Goal: Find contact information: Find contact information

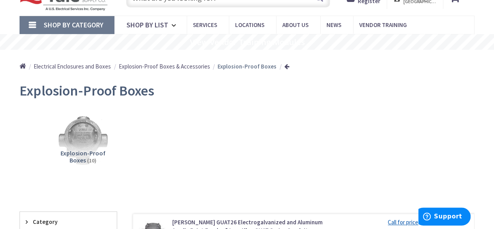
scroll to position [39, 0]
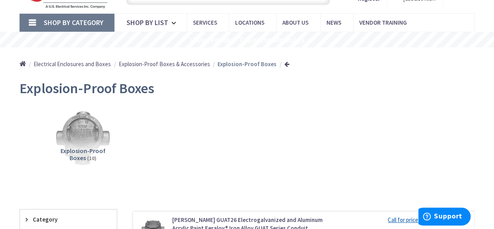
click at [88, 140] on img at bounding box center [82, 137] width 55 height 55
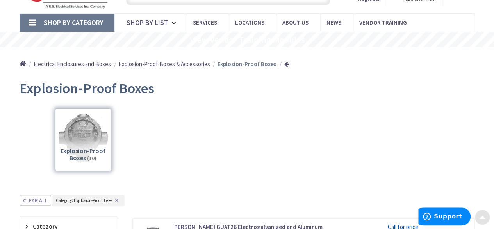
scroll to position [233, 0]
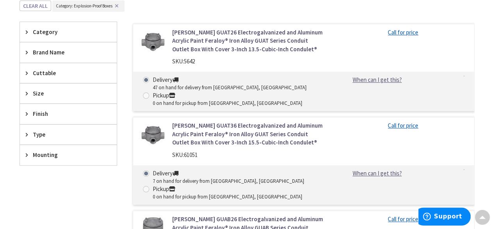
click at [412, 31] on link "Call for price" at bounding box center [403, 32] width 30 height 8
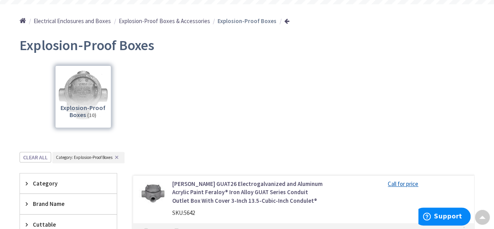
scroll to position [77, 0]
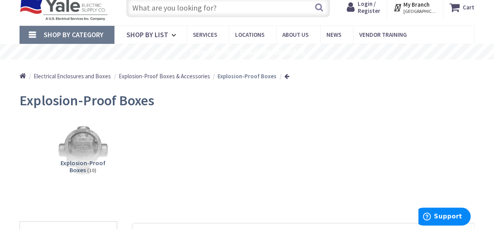
scroll to position [39, 0]
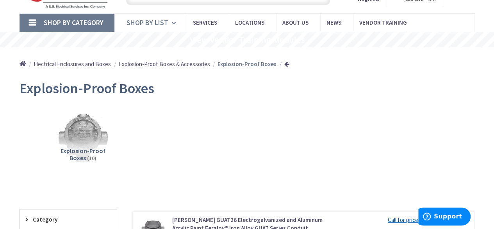
click at [157, 23] on span "Shop By List" at bounding box center [148, 22] width 42 height 9
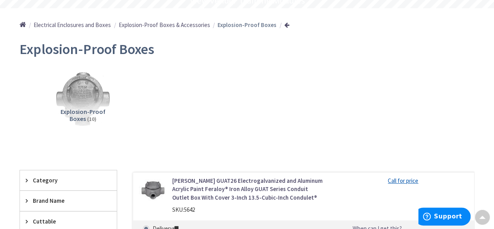
click at [81, 86] on img at bounding box center [82, 98] width 55 height 55
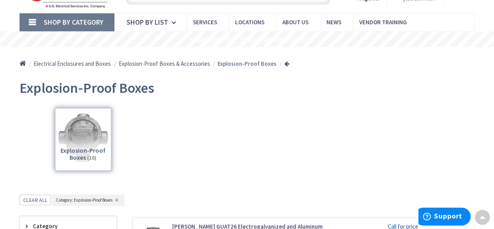
scroll to position [38, 0]
